Goal: Find specific page/section: Find specific page/section

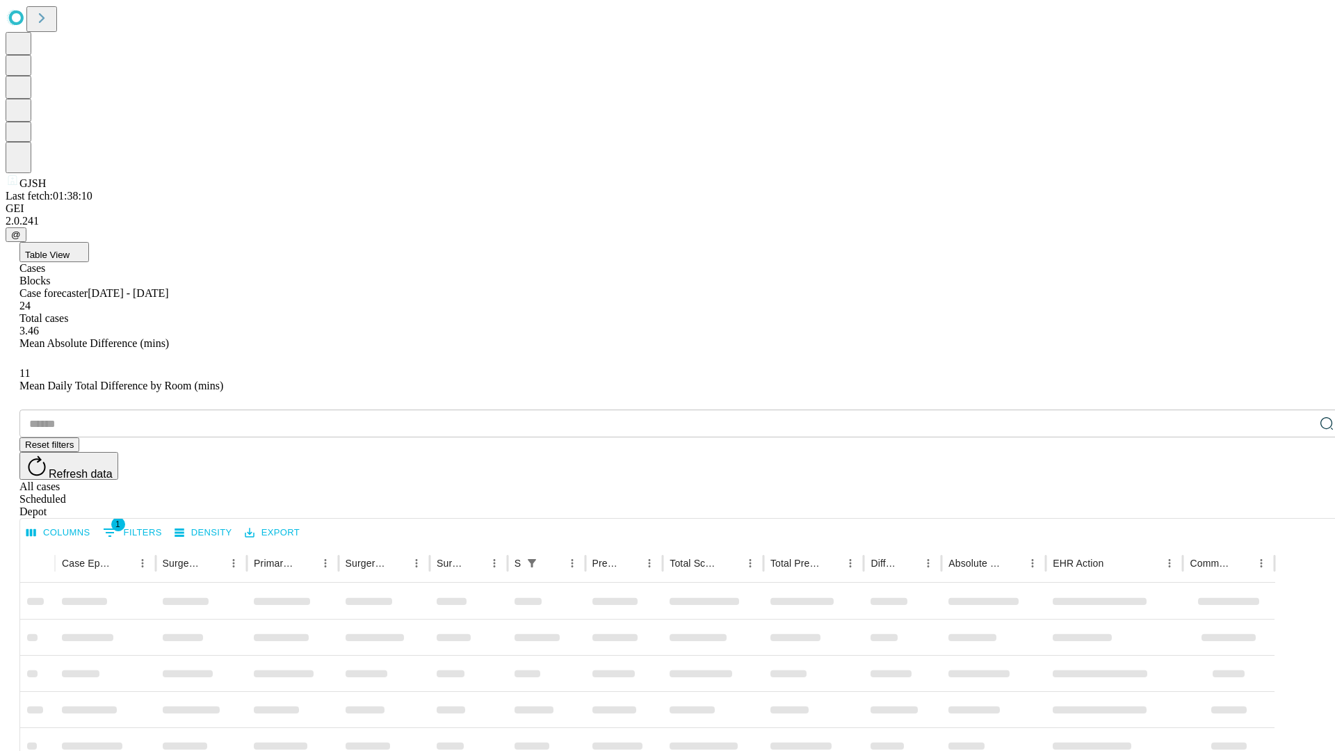
click at [1299, 505] on div "Depot" at bounding box center [681, 511] width 1324 height 13
